Goal: Transaction & Acquisition: Purchase product/service

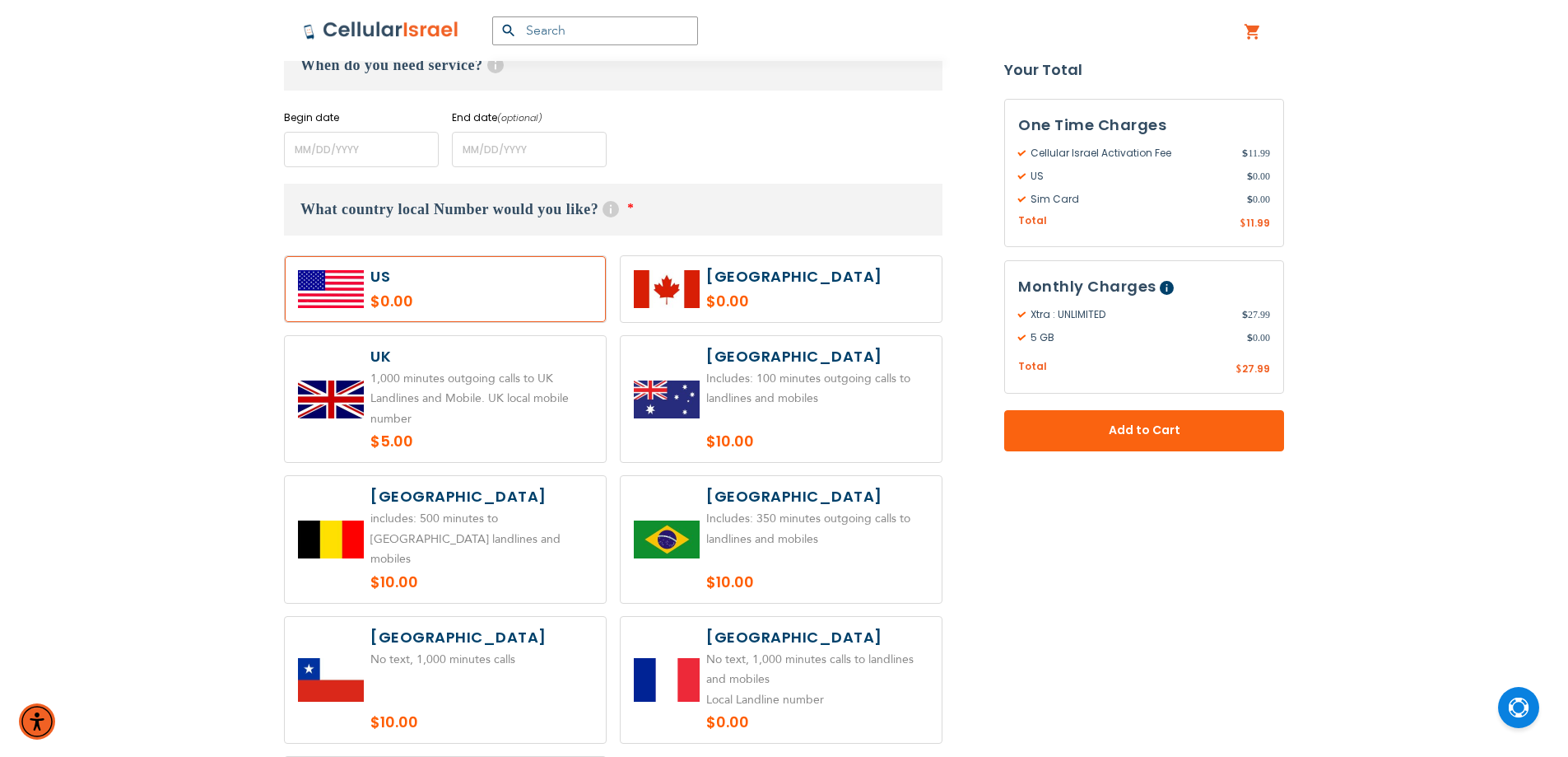
scroll to position [741, 0]
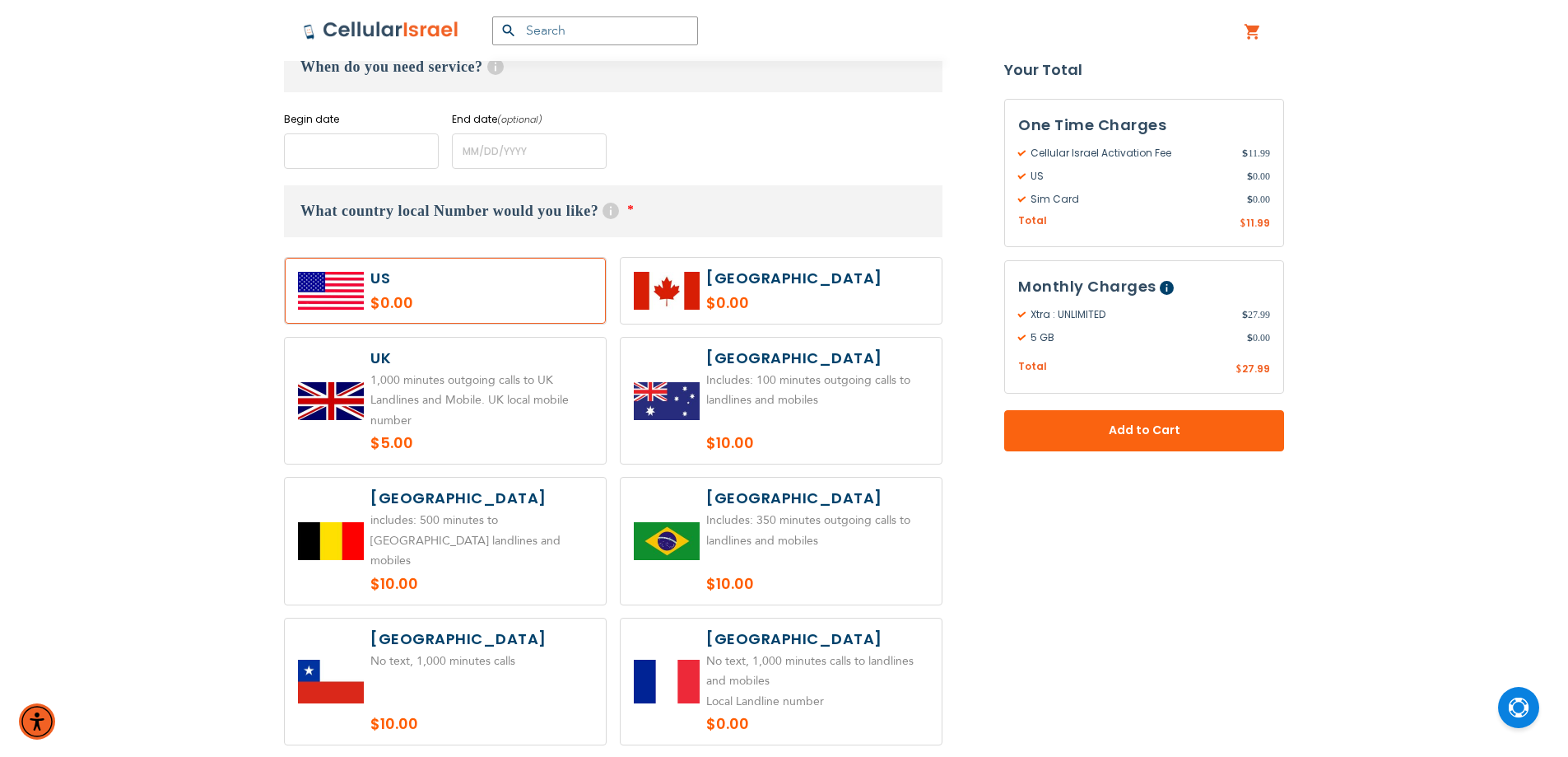
click at [304, 136] on input "name" at bounding box center [362, 152] width 155 height 36
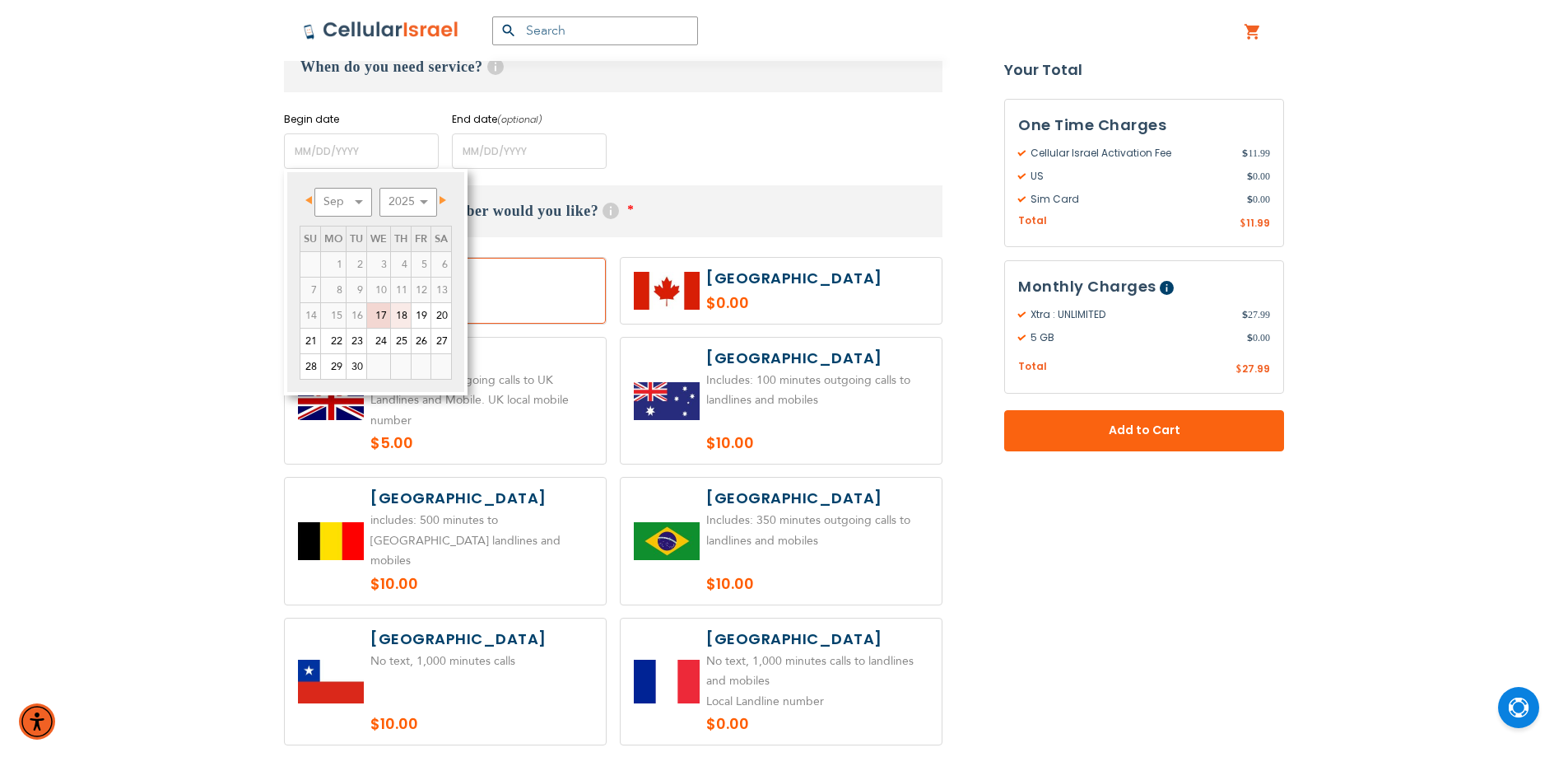
click at [403, 323] on link "18" at bounding box center [400, 315] width 20 height 25
type input "[DATE]"
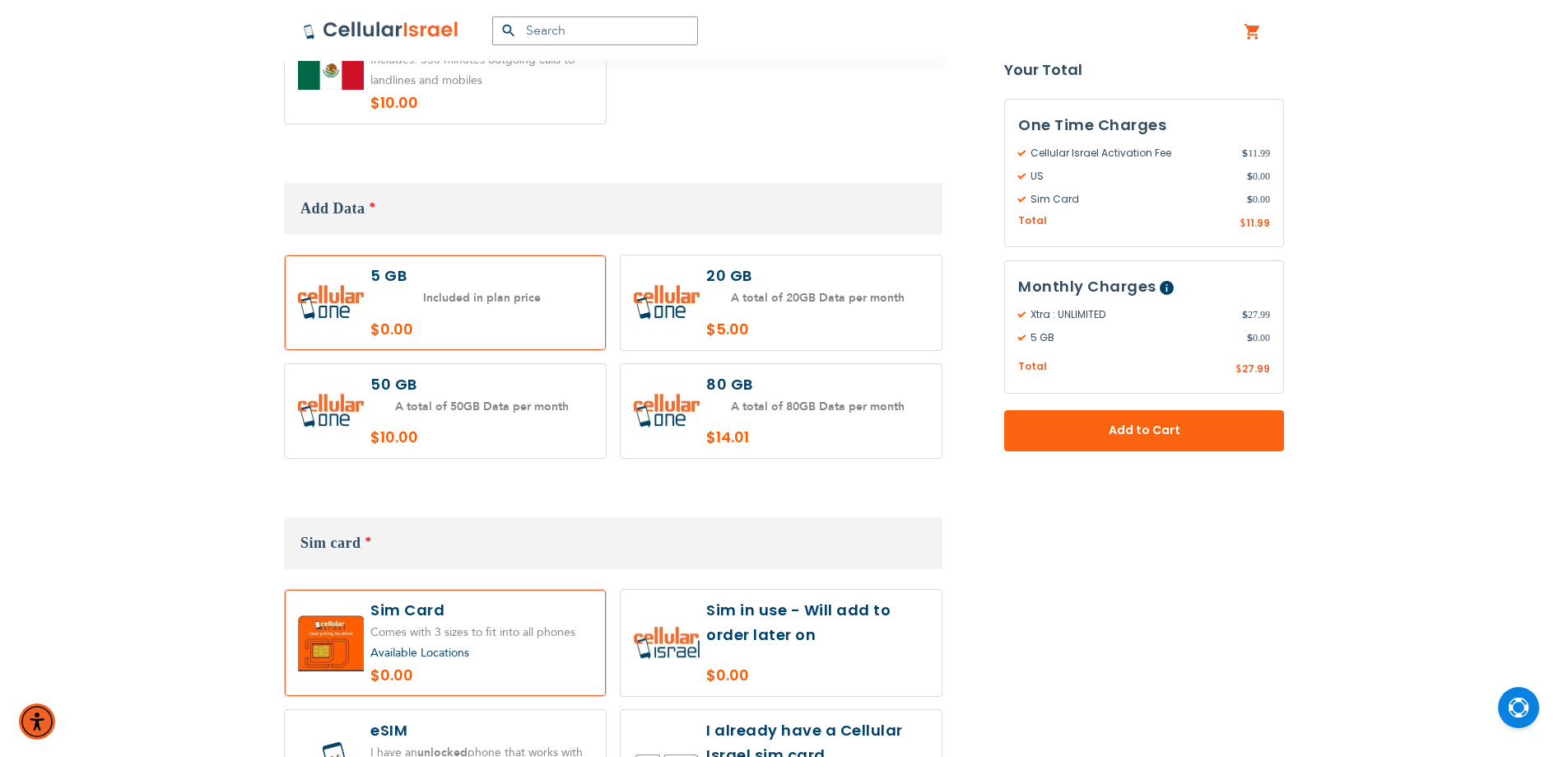
scroll to position [1564, 0]
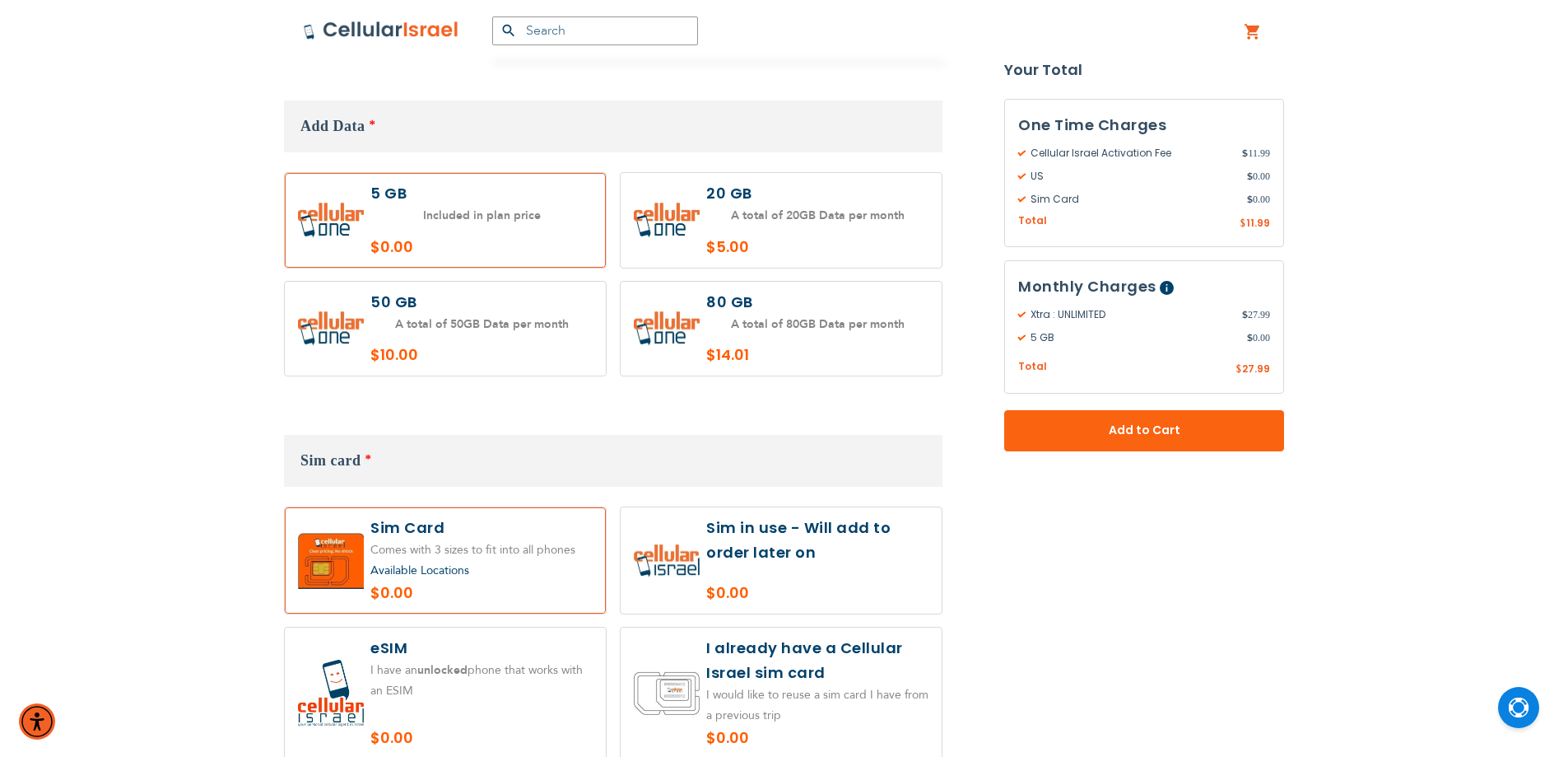
click at [856, 217] on label at bounding box center [781, 220] width 321 height 95
radio input "true"
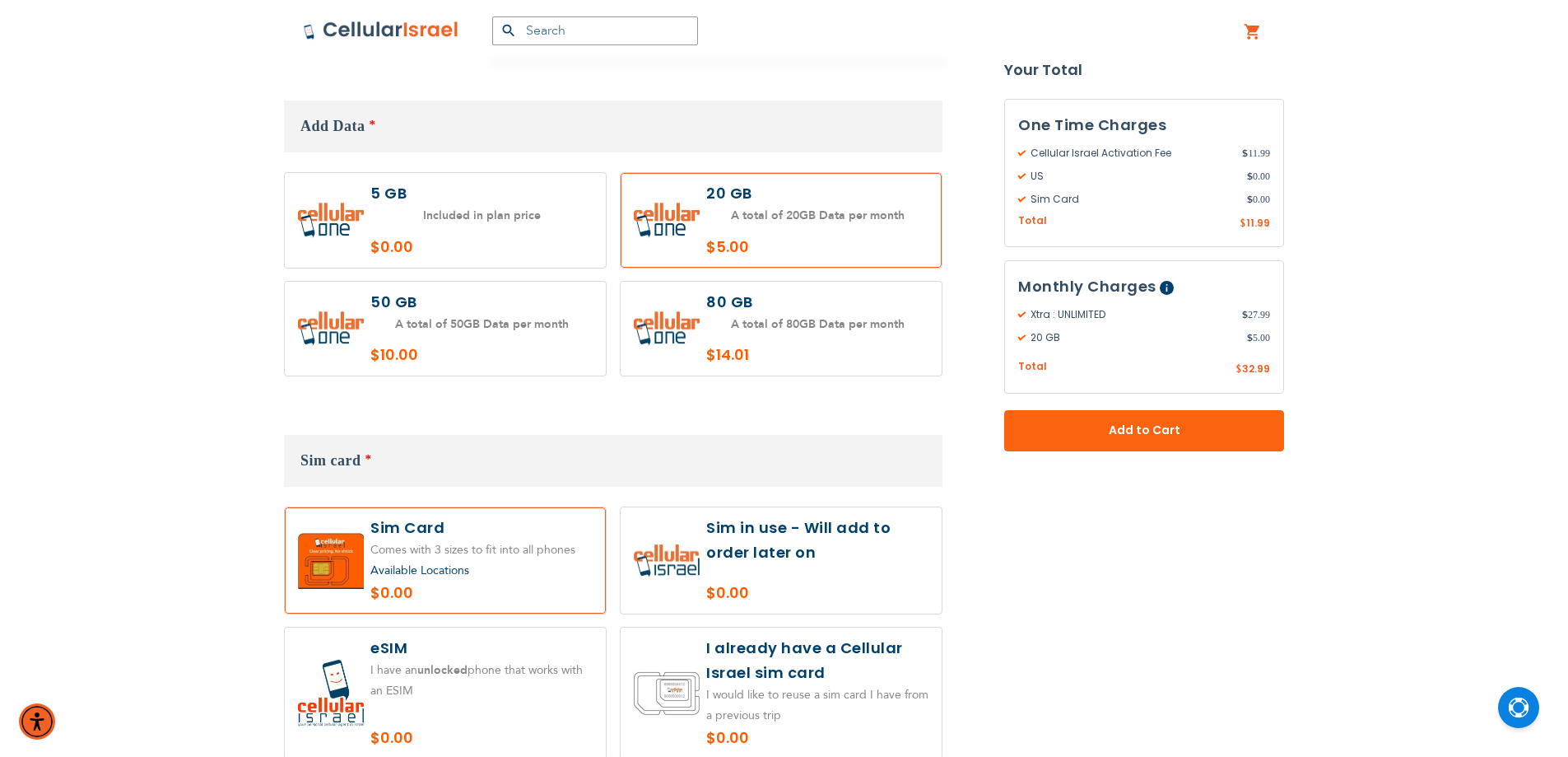
click at [484, 318] on label at bounding box center [445, 329] width 321 height 95
radio input "true"
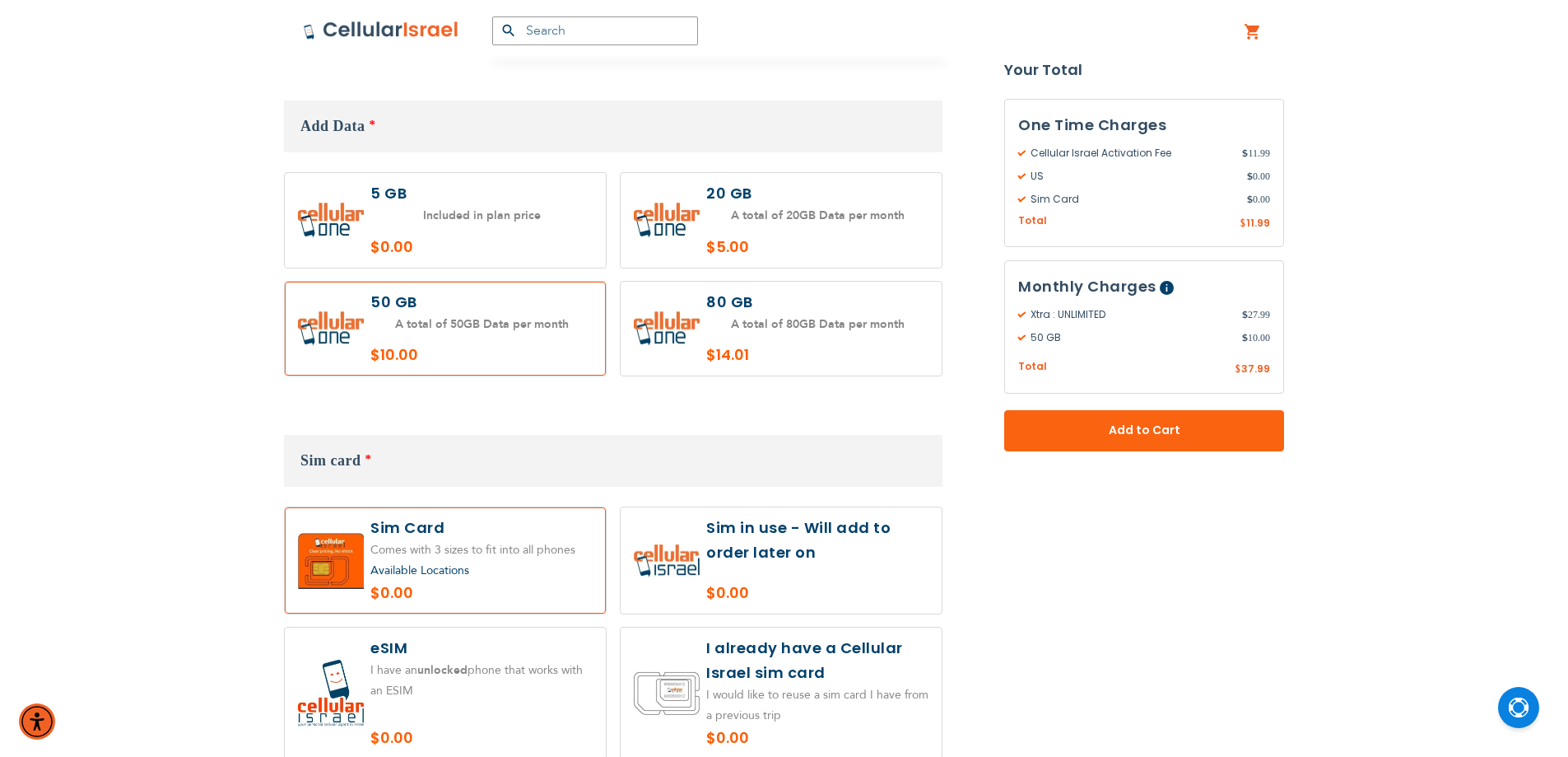
click at [760, 326] on label at bounding box center [781, 329] width 321 height 95
radio input "true"
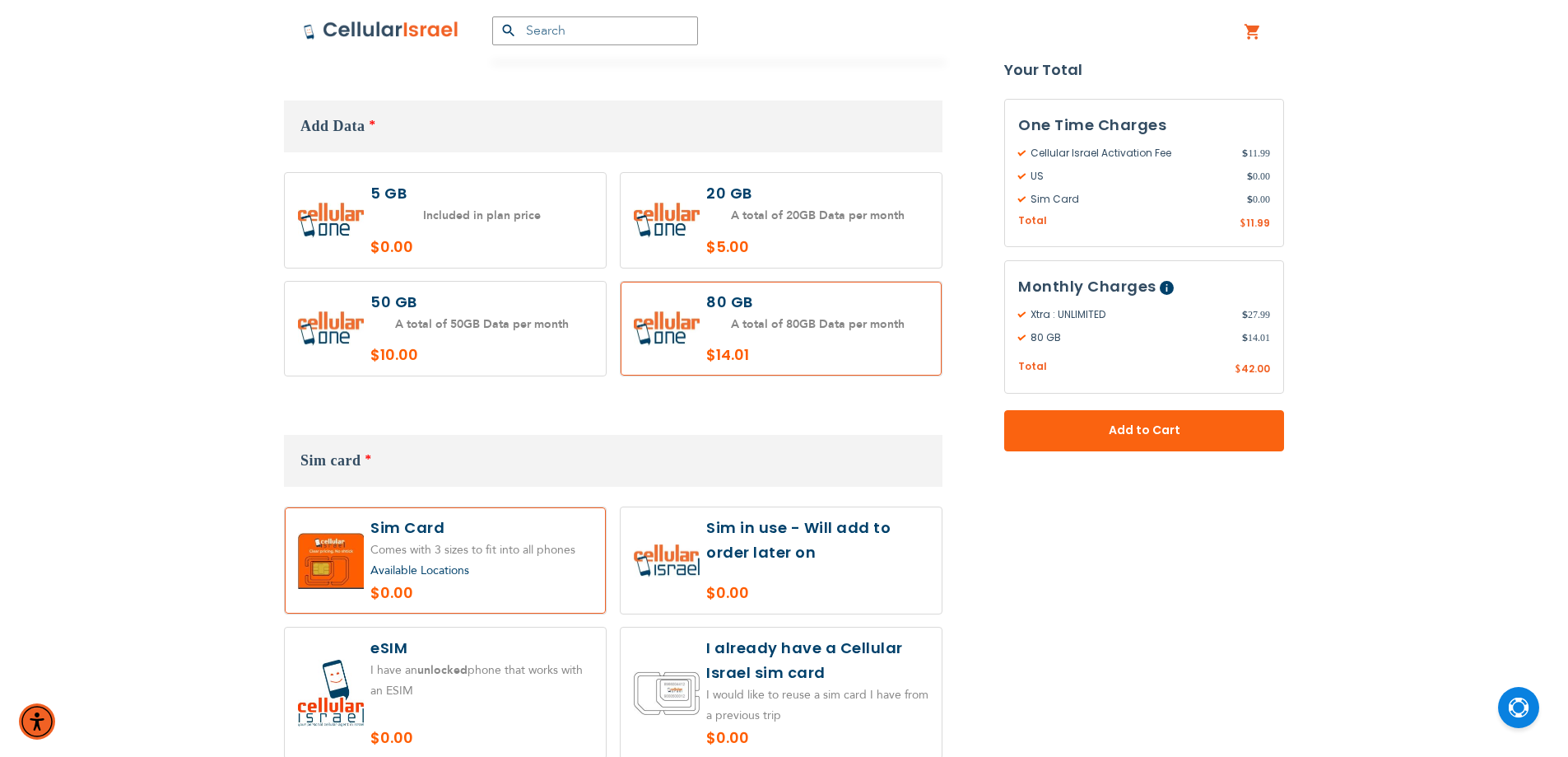
click at [555, 303] on label at bounding box center [445, 329] width 321 height 95
radio input "true"
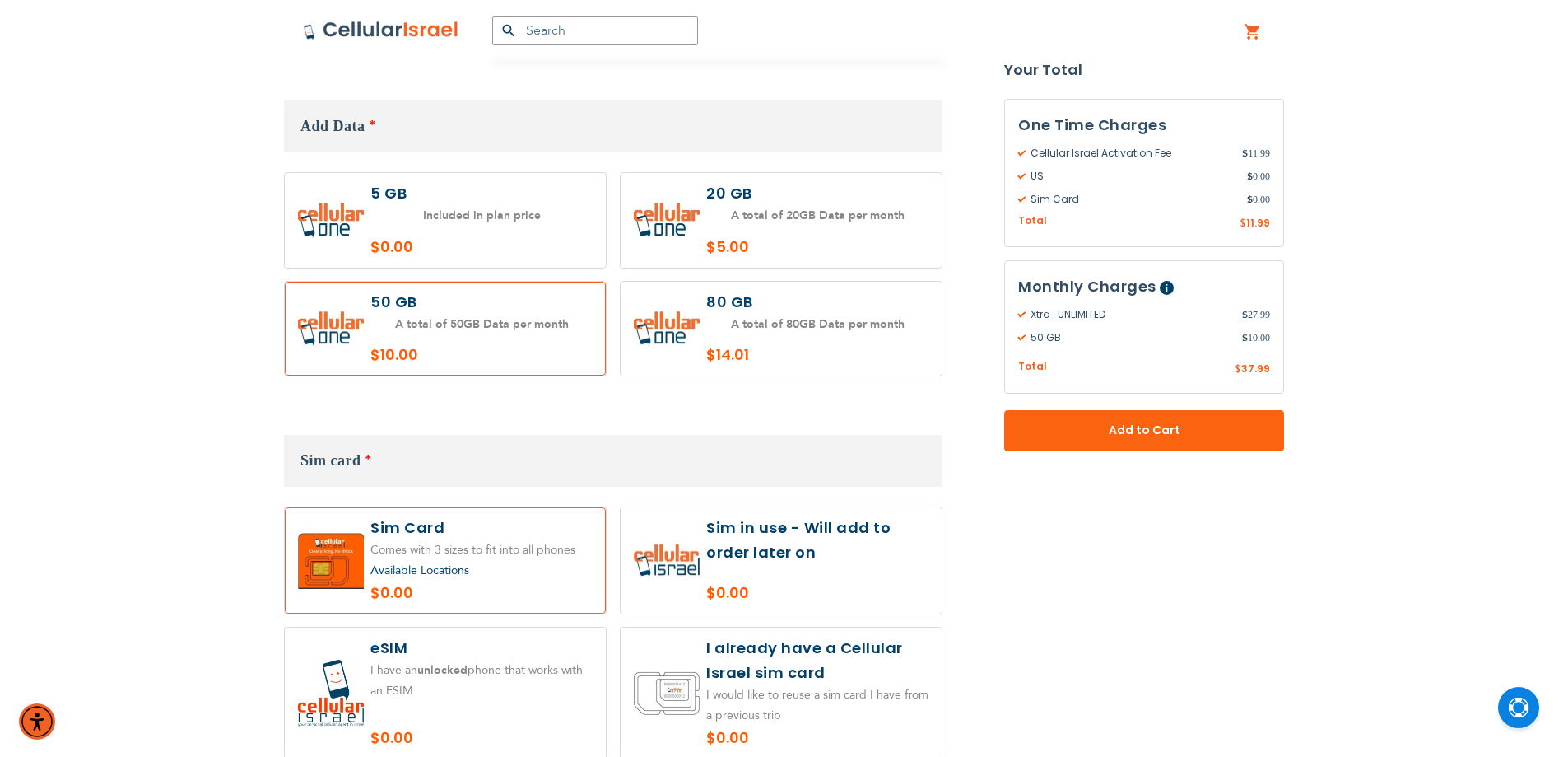
click at [529, 227] on label at bounding box center [445, 220] width 321 height 95
radio input "true"
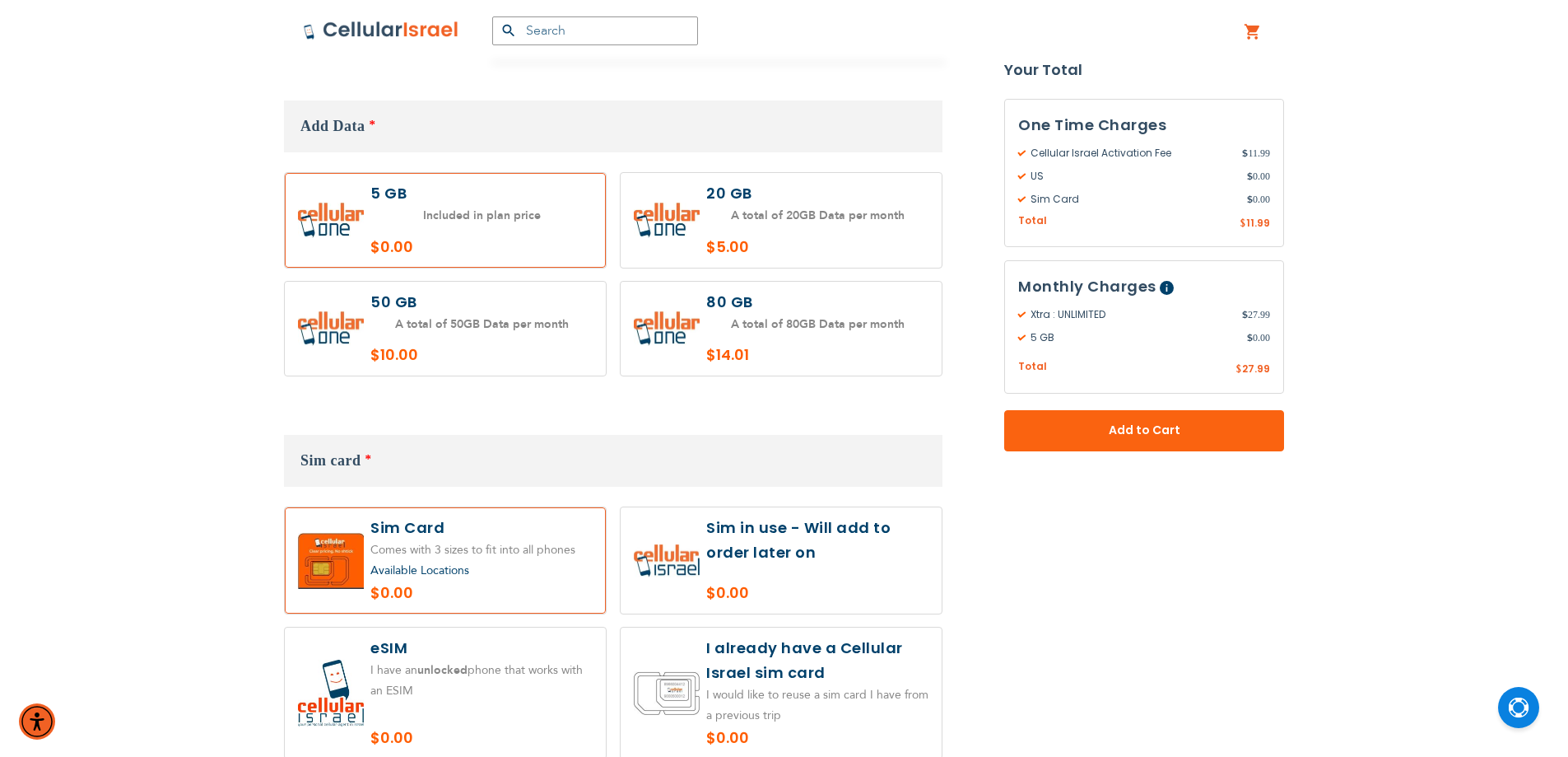
click at [738, 227] on label at bounding box center [781, 220] width 321 height 95
radio input "true"
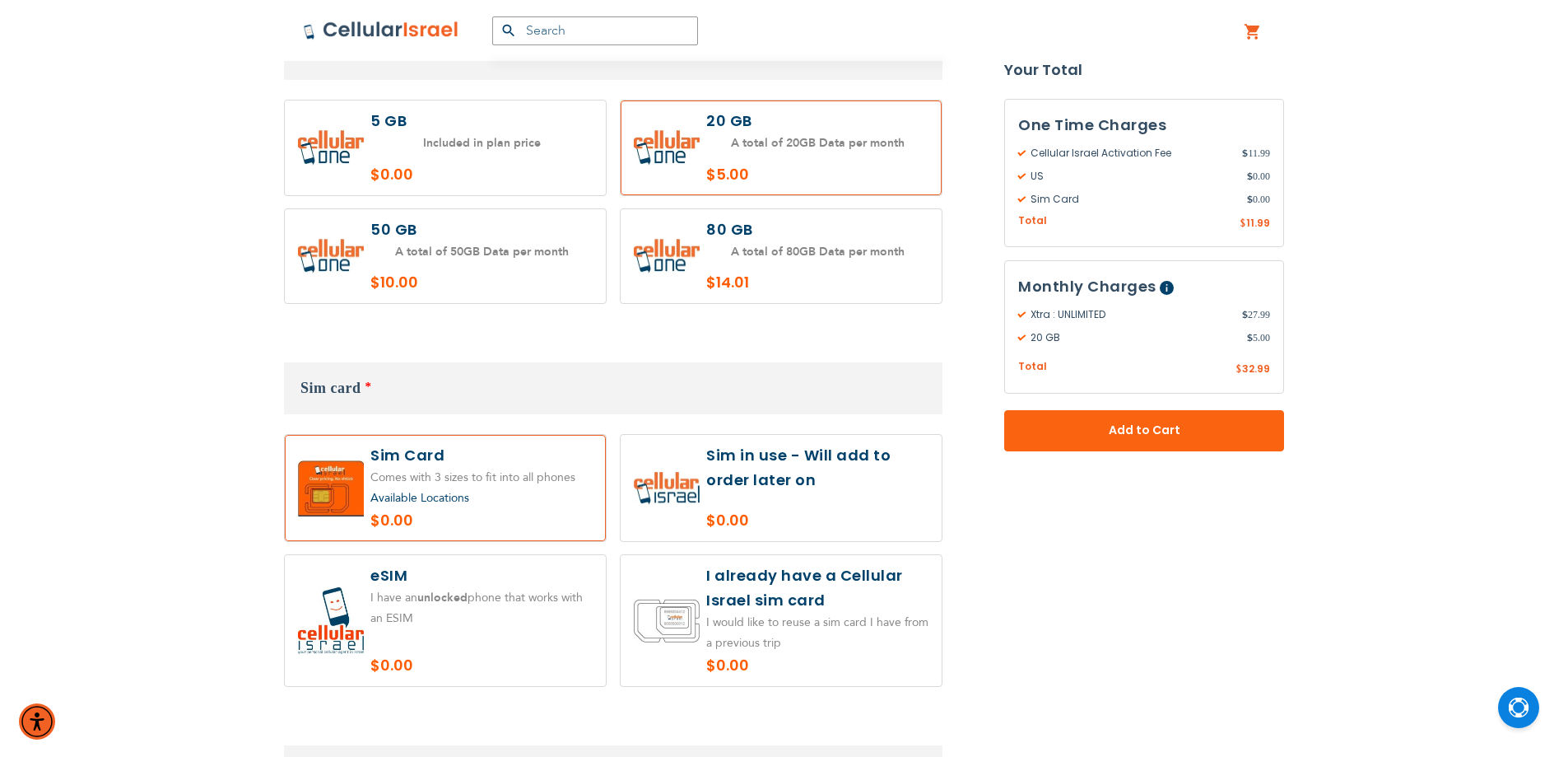
scroll to position [1729, 0]
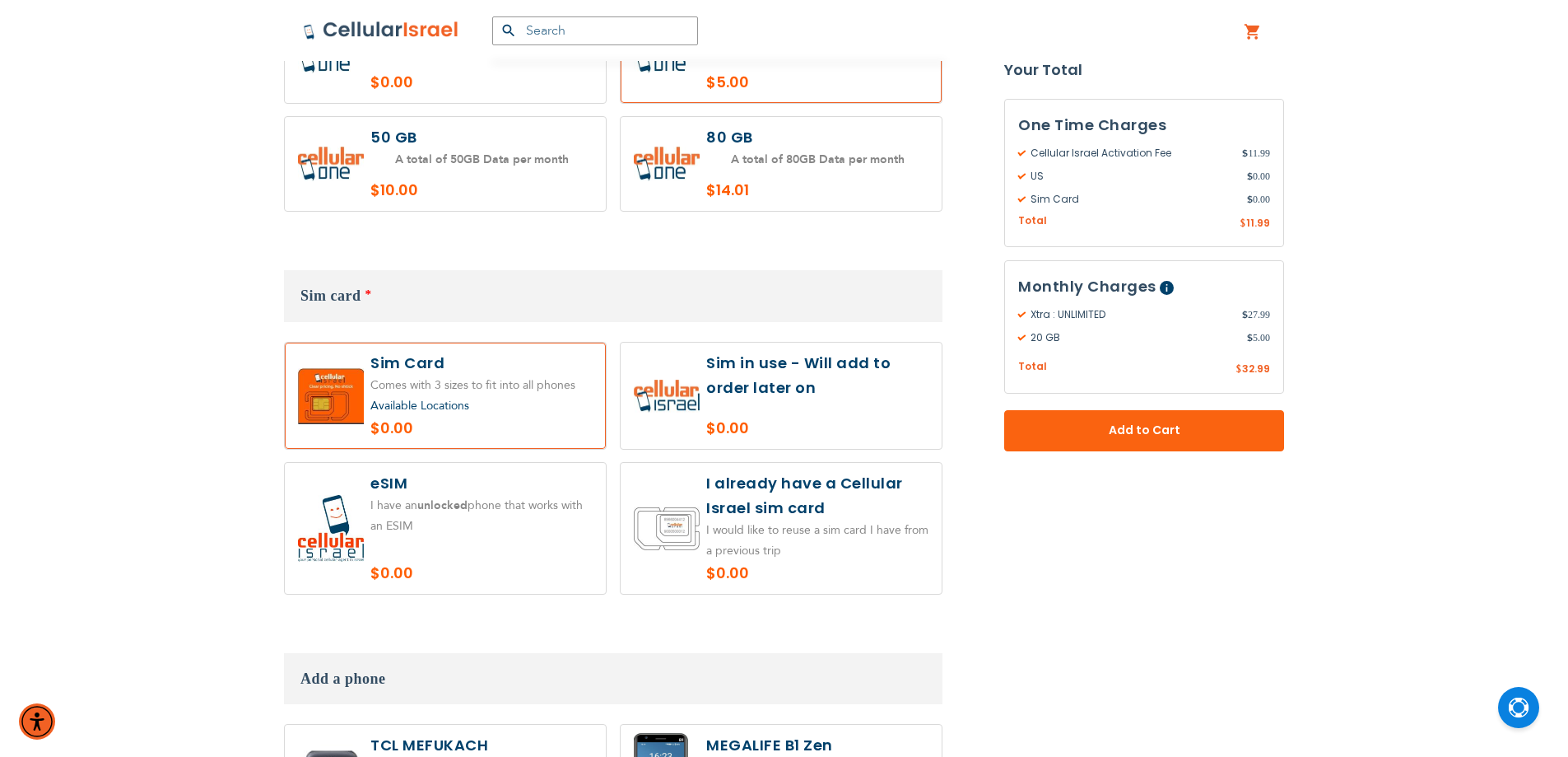
click at [737, 407] on label at bounding box center [781, 395] width 321 height 106
radio input "true"
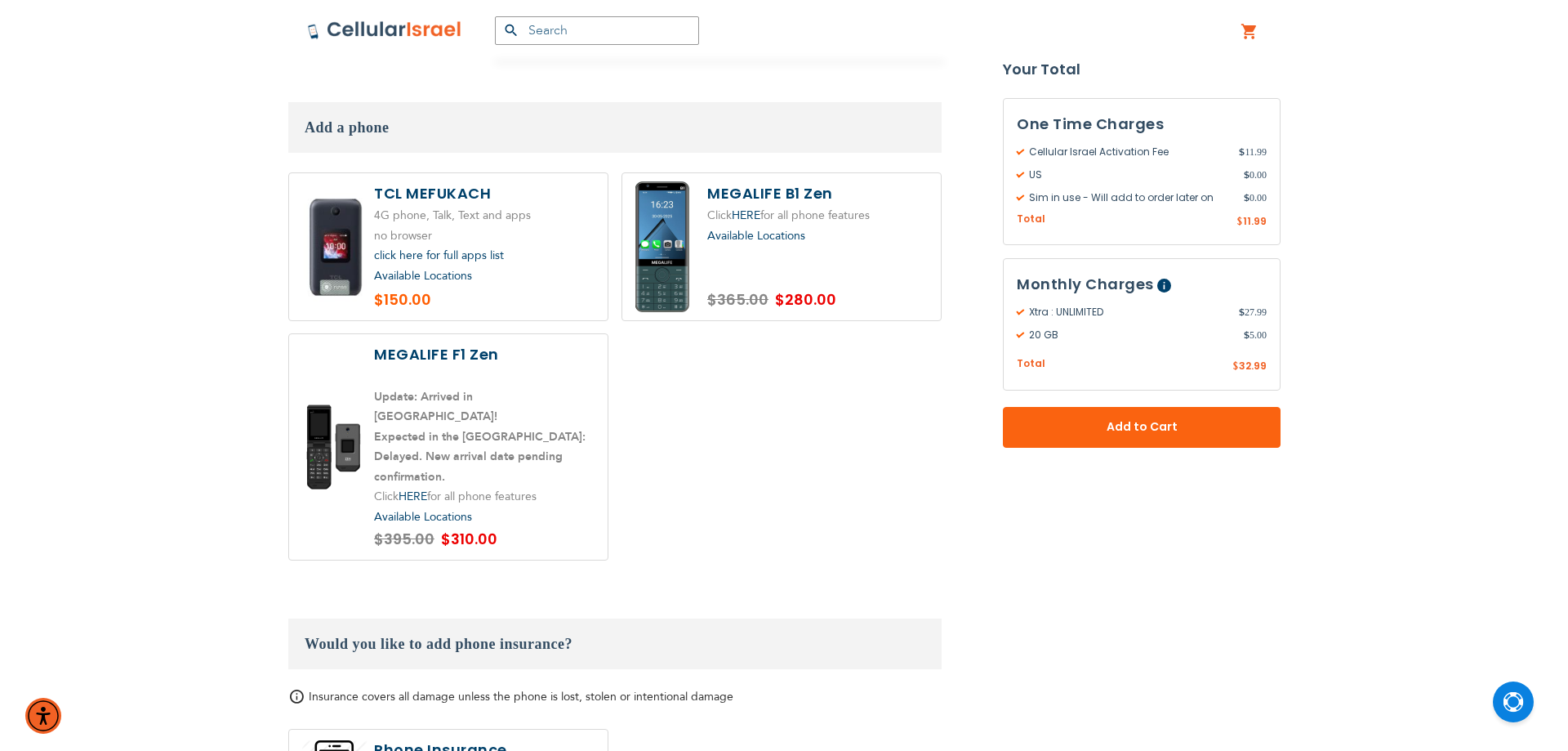
scroll to position [2124, 0]
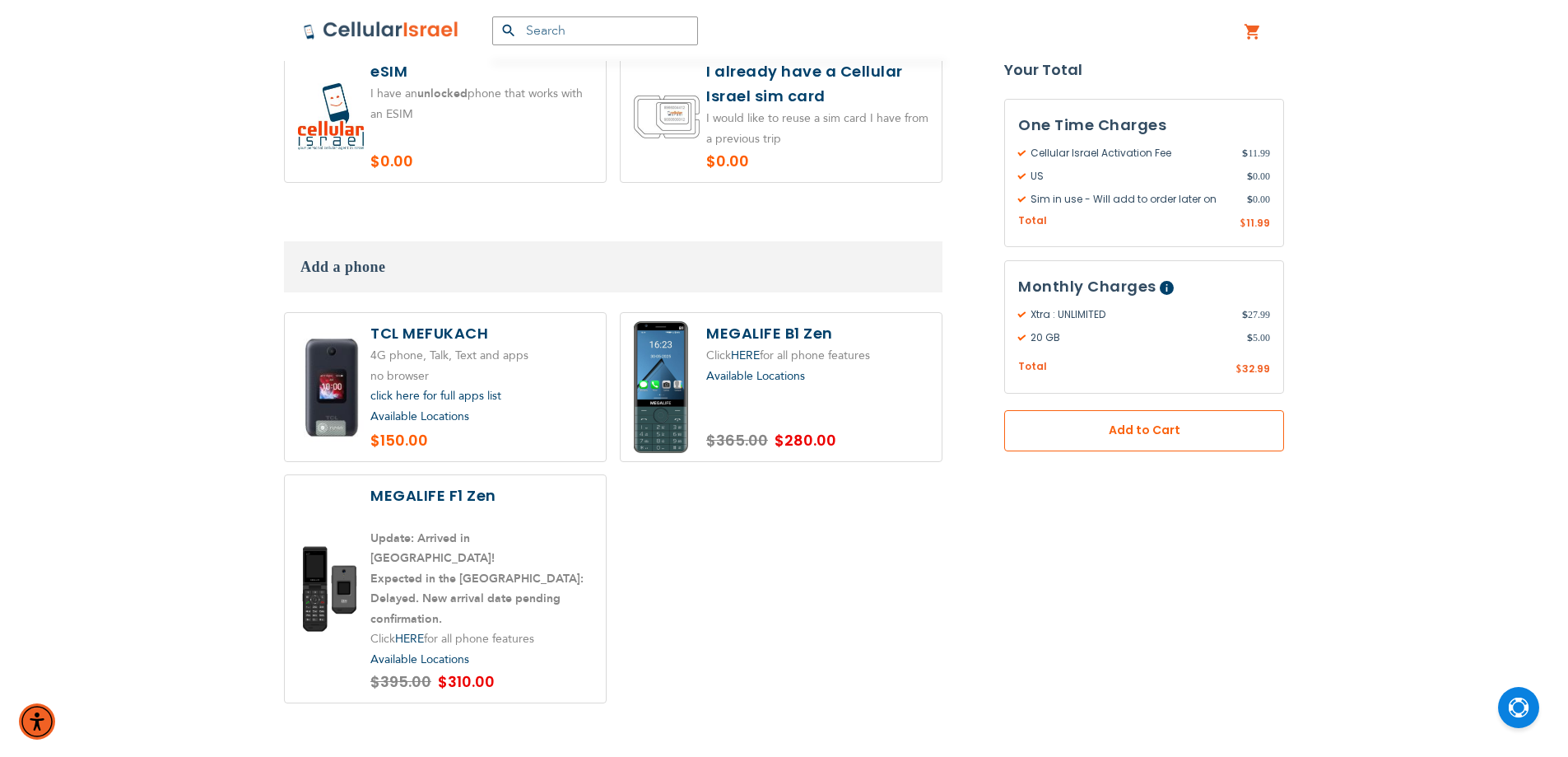
click at [1074, 428] on span "Add to Cart" at bounding box center [1144, 431] width 171 height 17
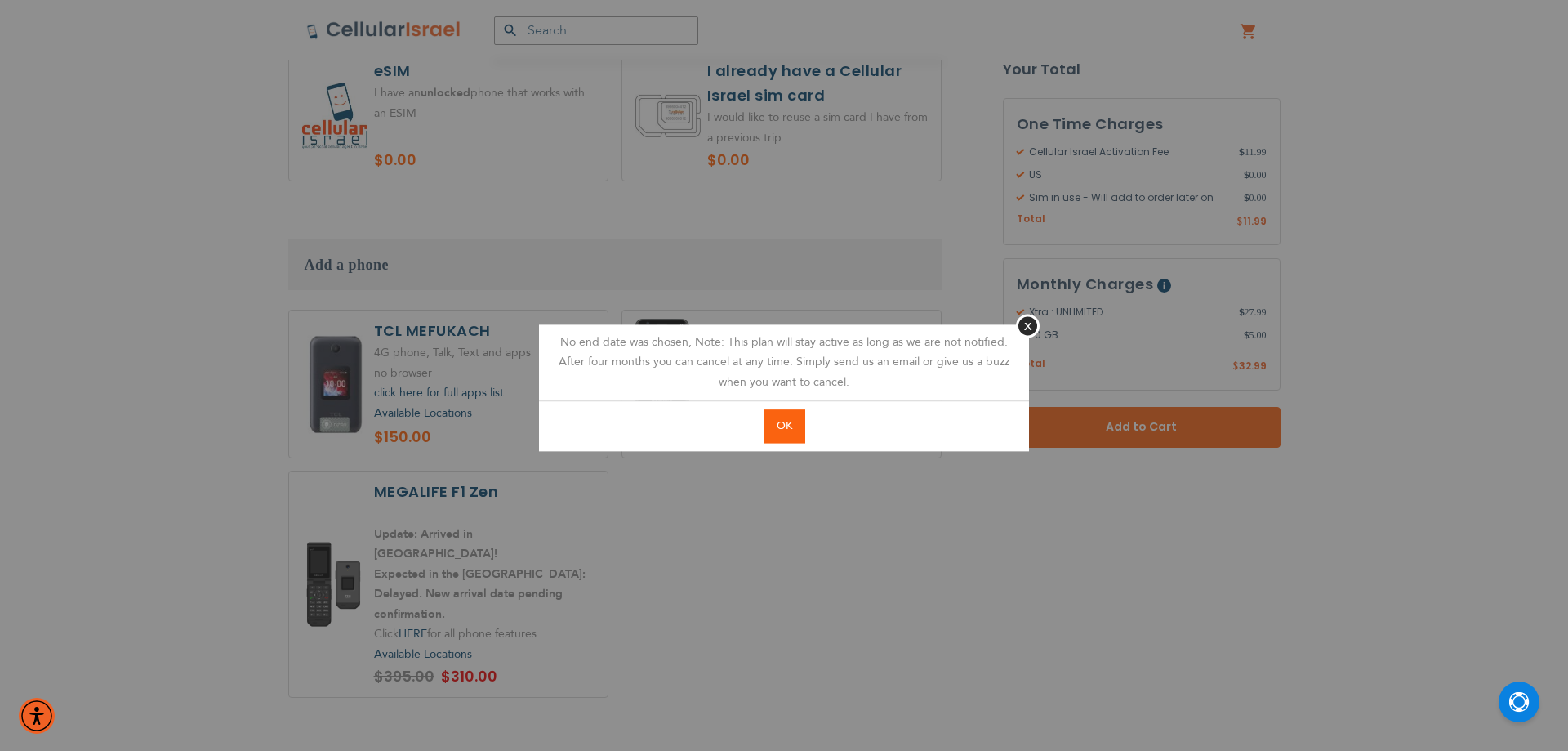
click at [777, 422] on span "OK" at bounding box center [784, 425] width 15 height 14
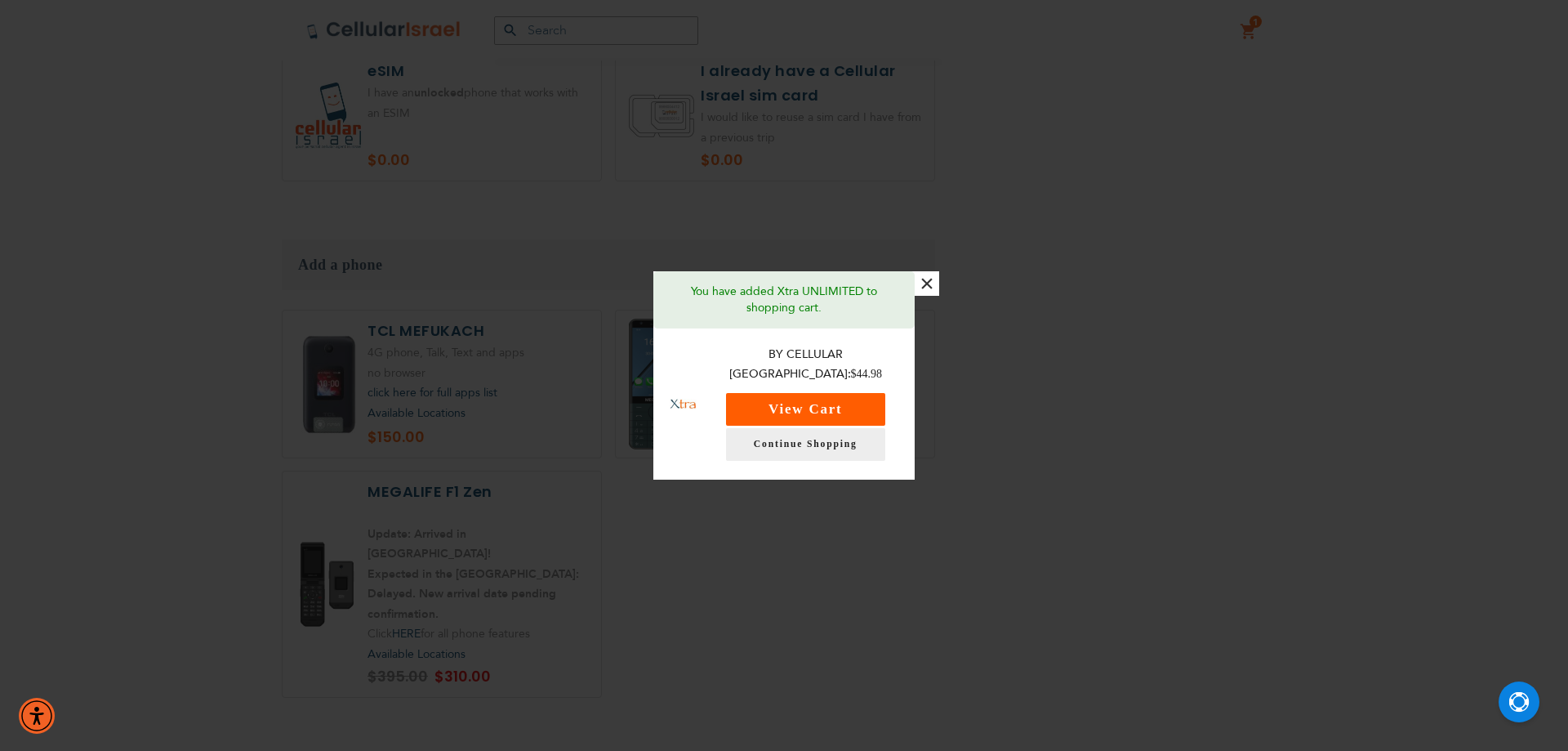
click at [853, 400] on button "View Cart" at bounding box center [806, 409] width 160 height 33
click at [853, 400] on label at bounding box center [768, 384] width 318 height 147
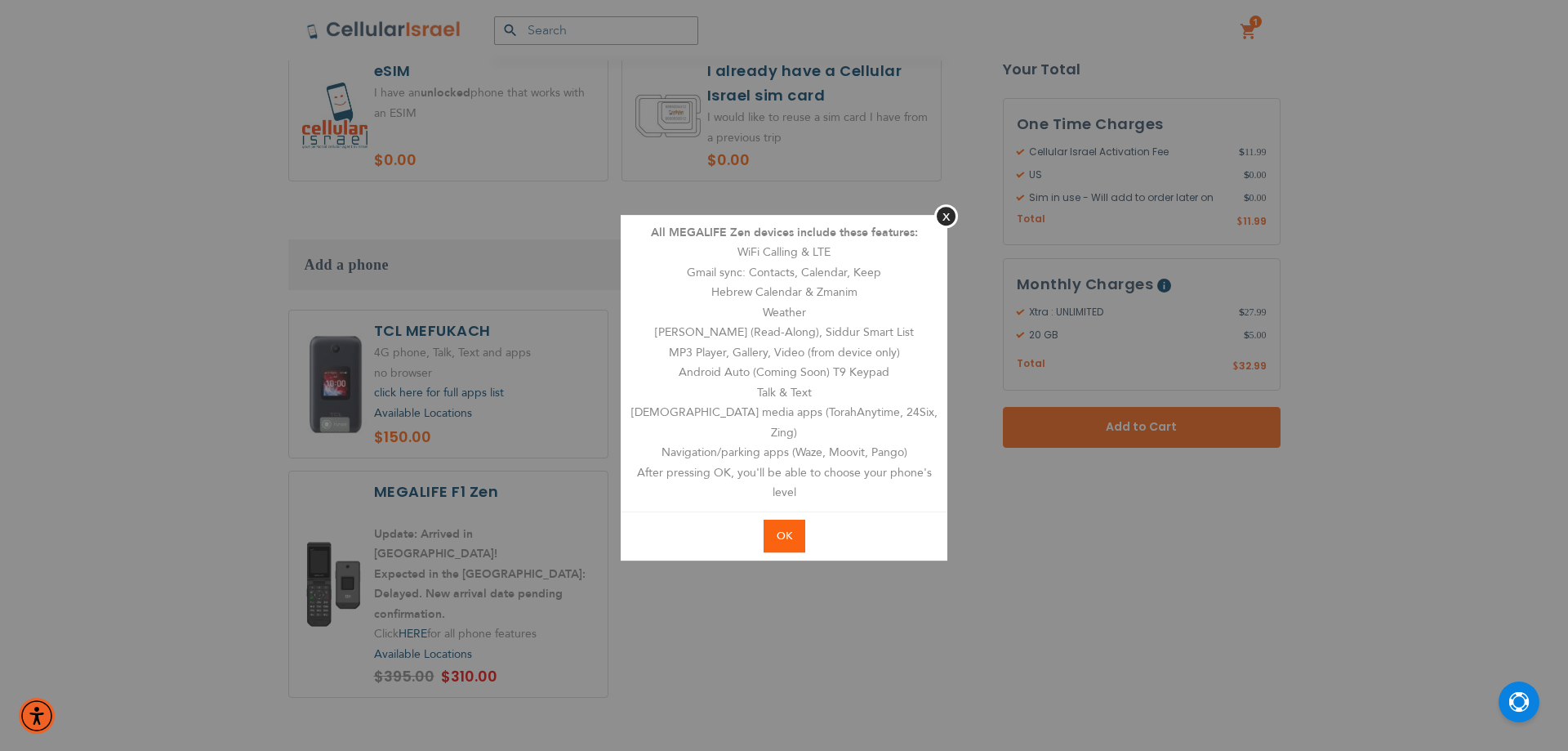
click at [803, 534] on button "OK" at bounding box center [784, 536] width 41 height 34
radio input "true"
